Goal: Transaction & Acquisition: Purchase product/service

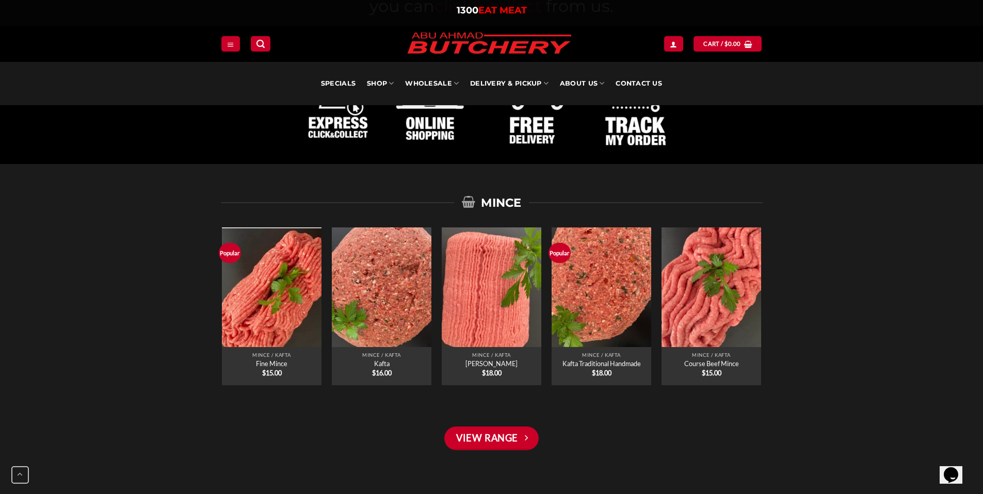
scroll to position [656, 0]
click at [500, 445] on link "View Range" at bounding box center [491, 438] width 94 height 24
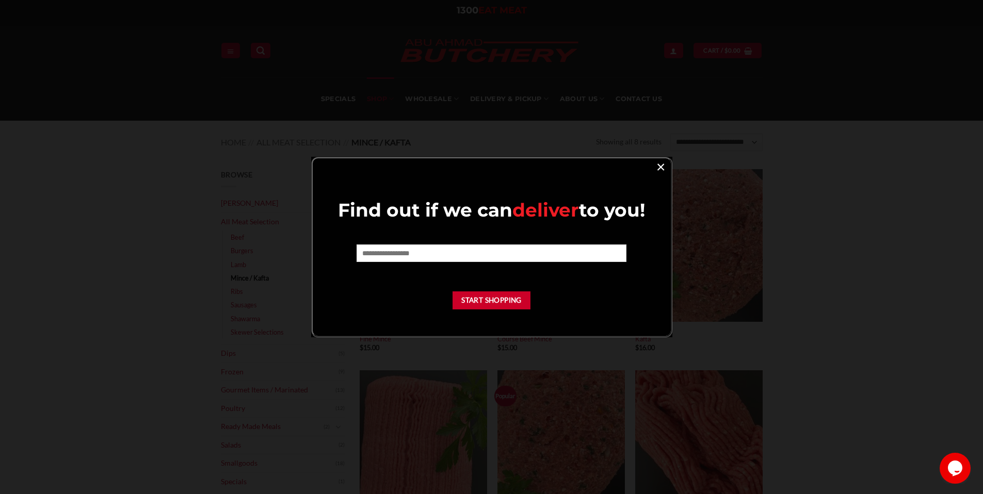
click at [661, 159] on link "×" at bounding box center [660, 166] width 15 height 14
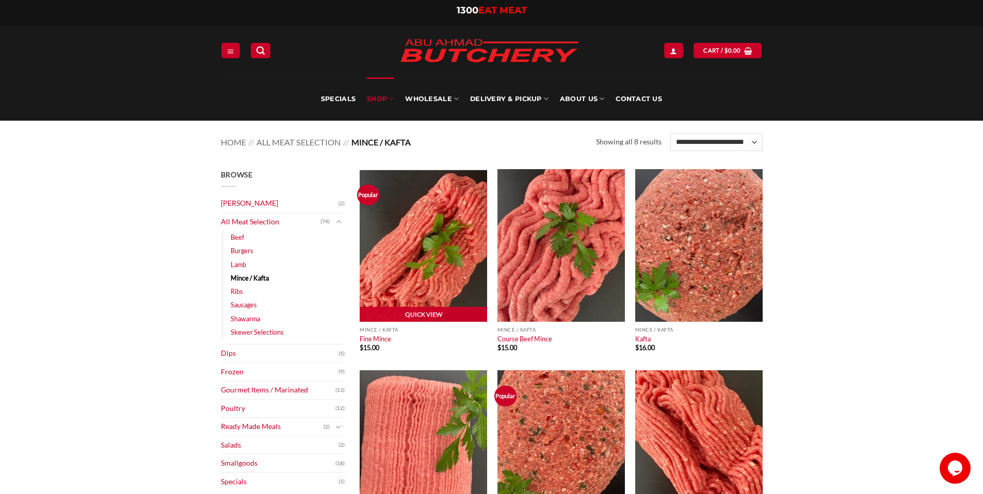
click at [423, 286] on img at bounding box center [422, 245] width 127 height 153
click at [239, 410] on link "Poultry" at bounding box center [278, 409] width 114 height 18
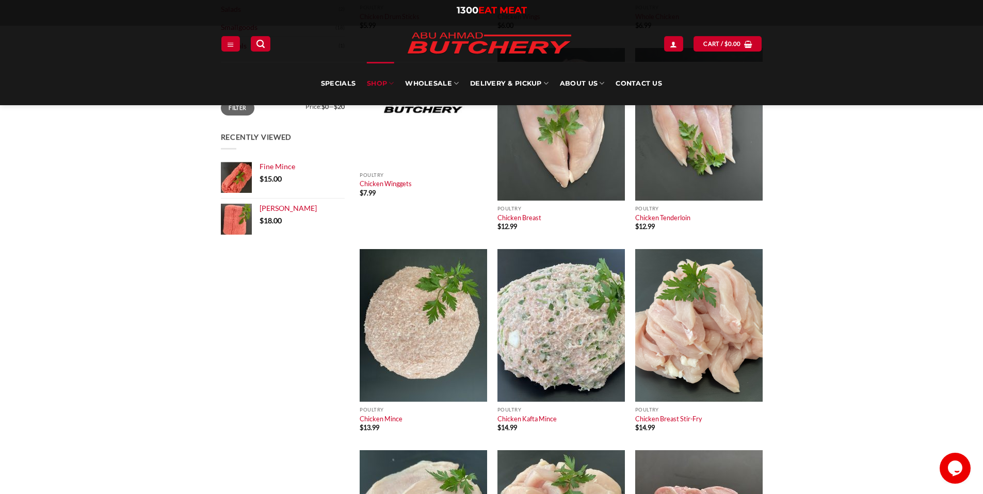
scroll to position [276, 0]
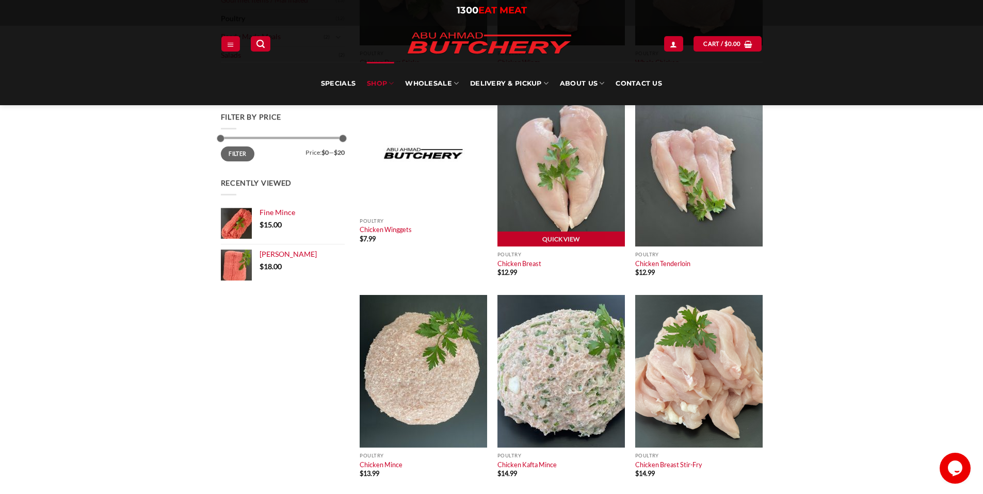
click at [597, 212] on img at bounding box center [560, 170] width 127 height 153
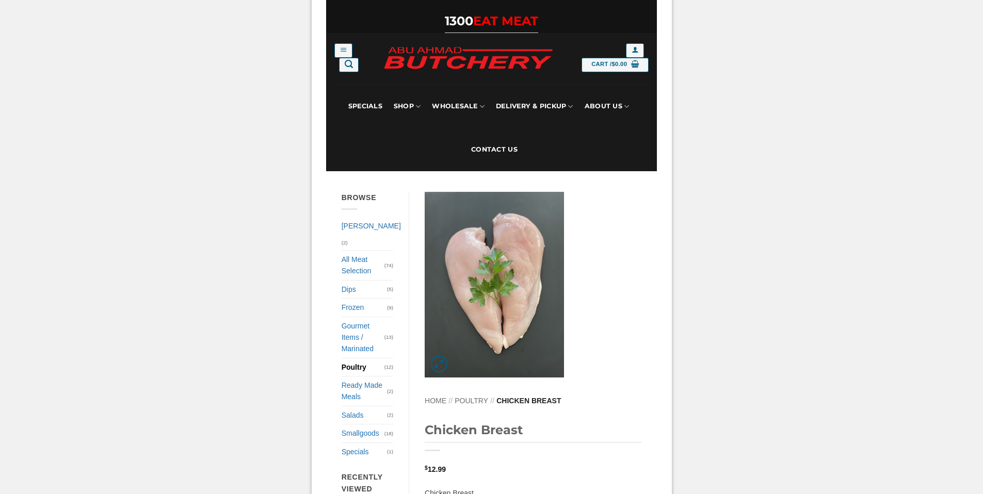
scroll to position [171, 0]
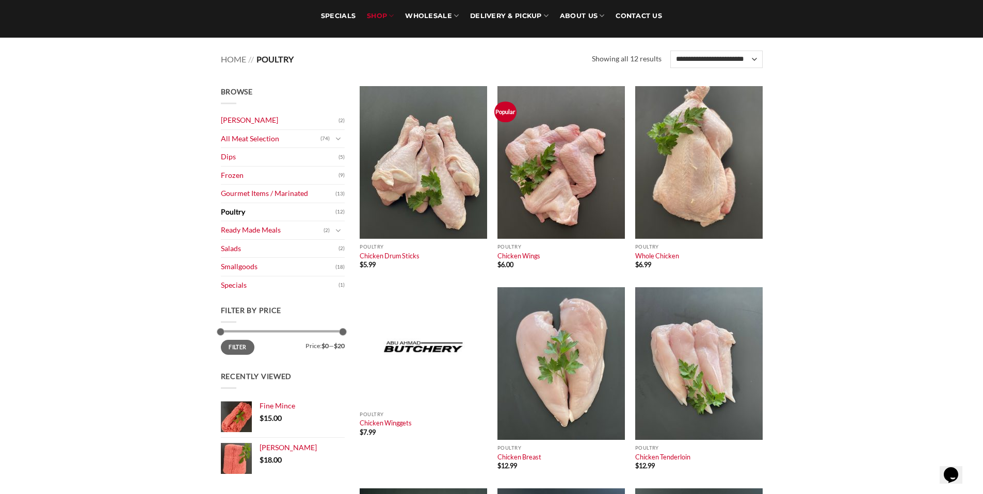
scroll to position [89, 0]
